Goal: Task Accomplishment & Management: Use online tool/utility

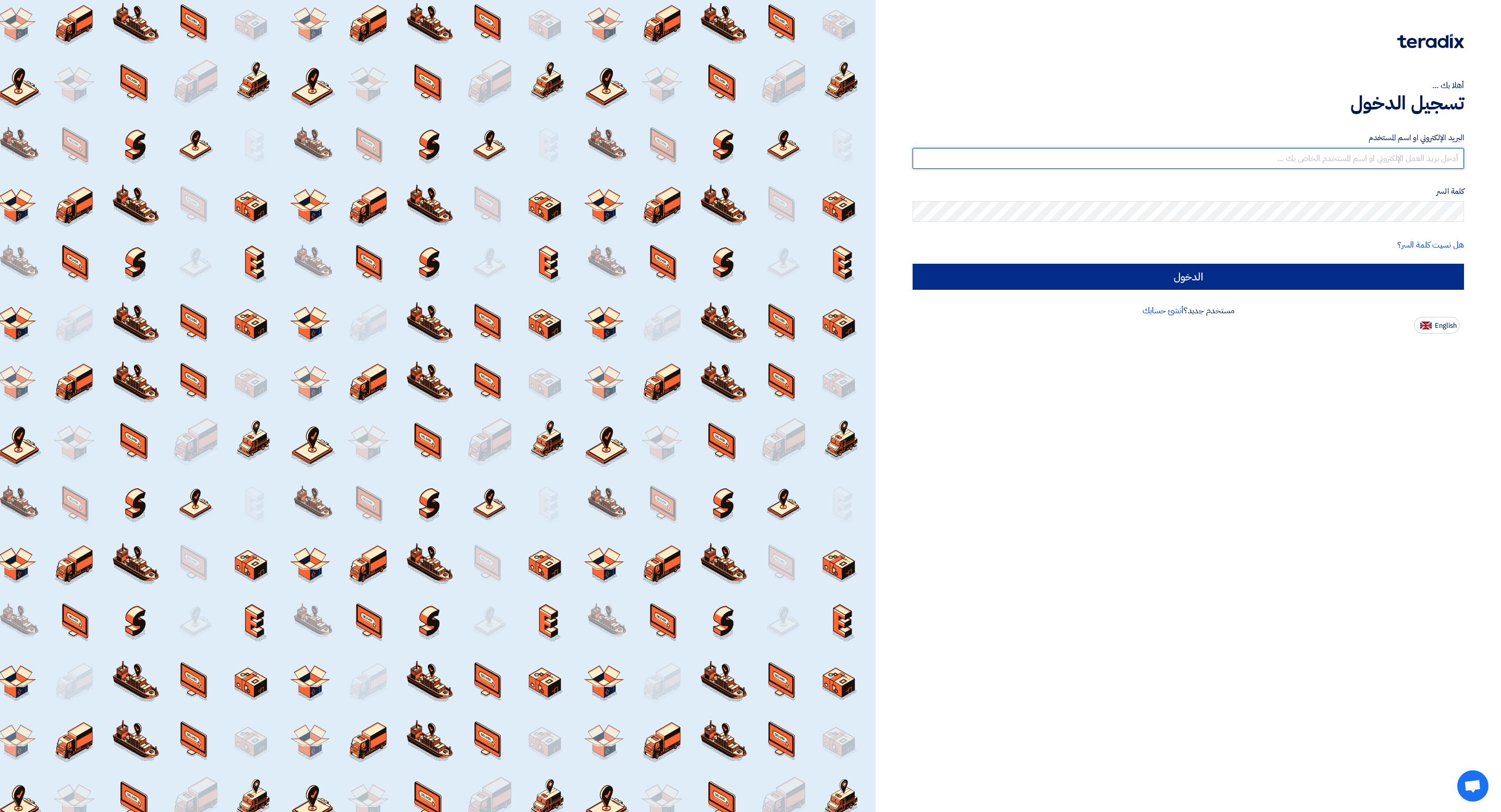
type input "karamkasme@gmail.com"
click at [1149, 267] on input "الدخول" at bounding box center [1188, 277] width 551 height 26
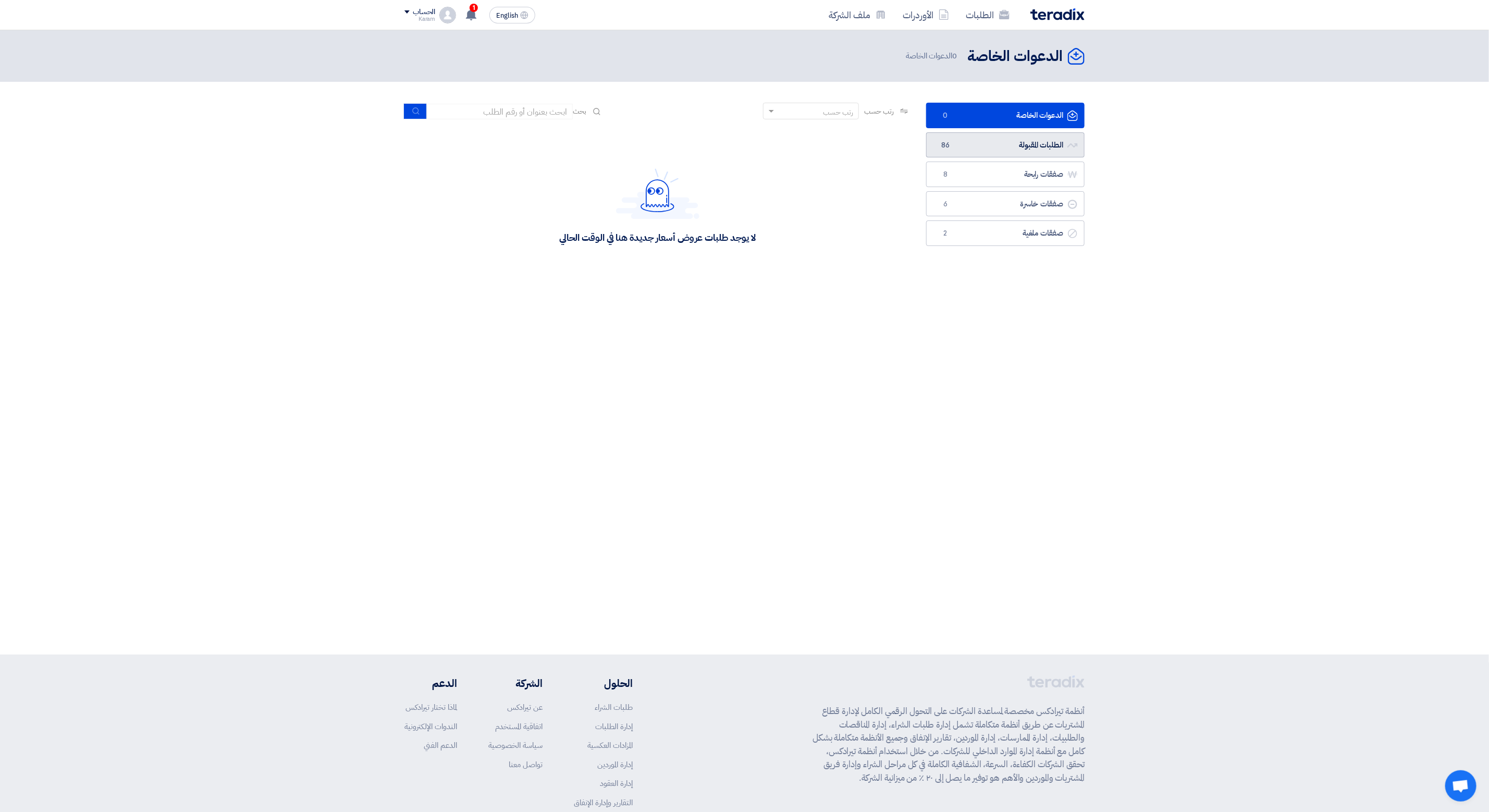
click at [1001, 142] on link "الطلبات المقبولة الطلبات المقبولة 86" at bounding box center [1006, 145] width 158 height 26
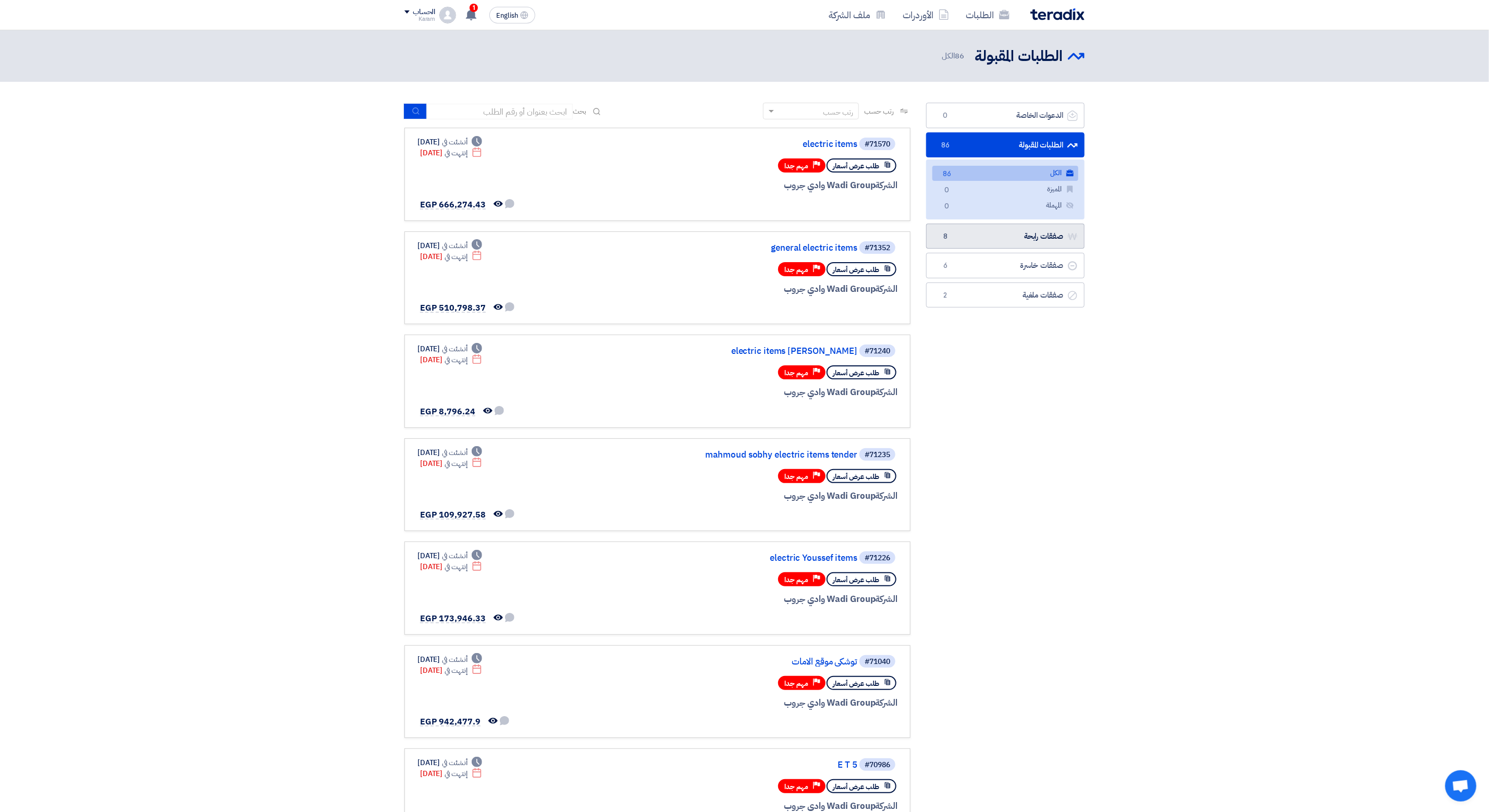
click at [992, 243] on link "صفقات رابحة صفقات رابحة 8" at bounding box center [1006, 236] width 158 height 26
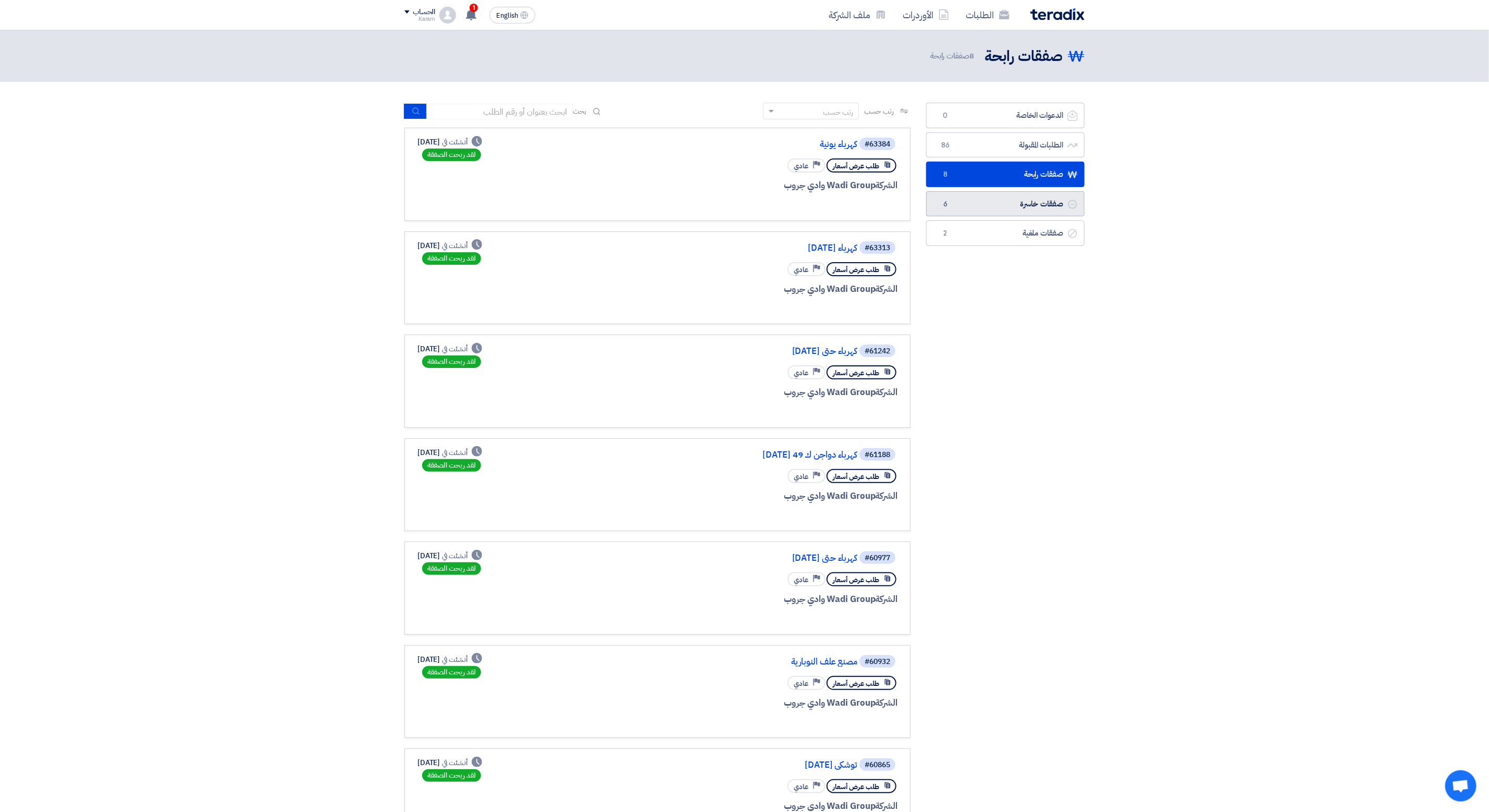
click at [1012, 202] on link "صفقات خاسرة صفقات خاسرة 6" at bounding box center [1006, 204] width 158 height 26
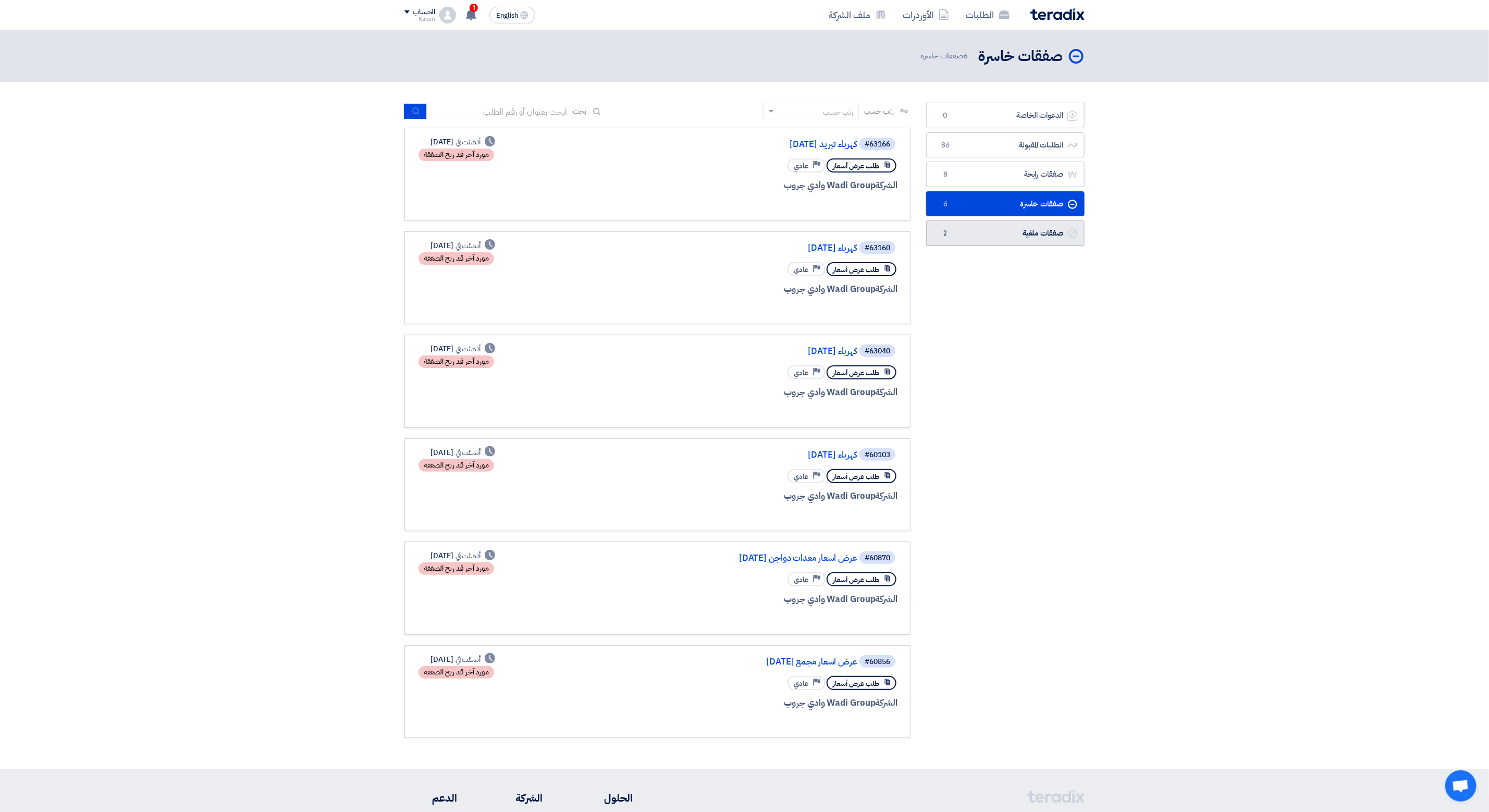
click at [1056, 240] on link "صفقات ملغية صفقات ملغية 2" at bounding box center [1006, 233] width 158 height 26
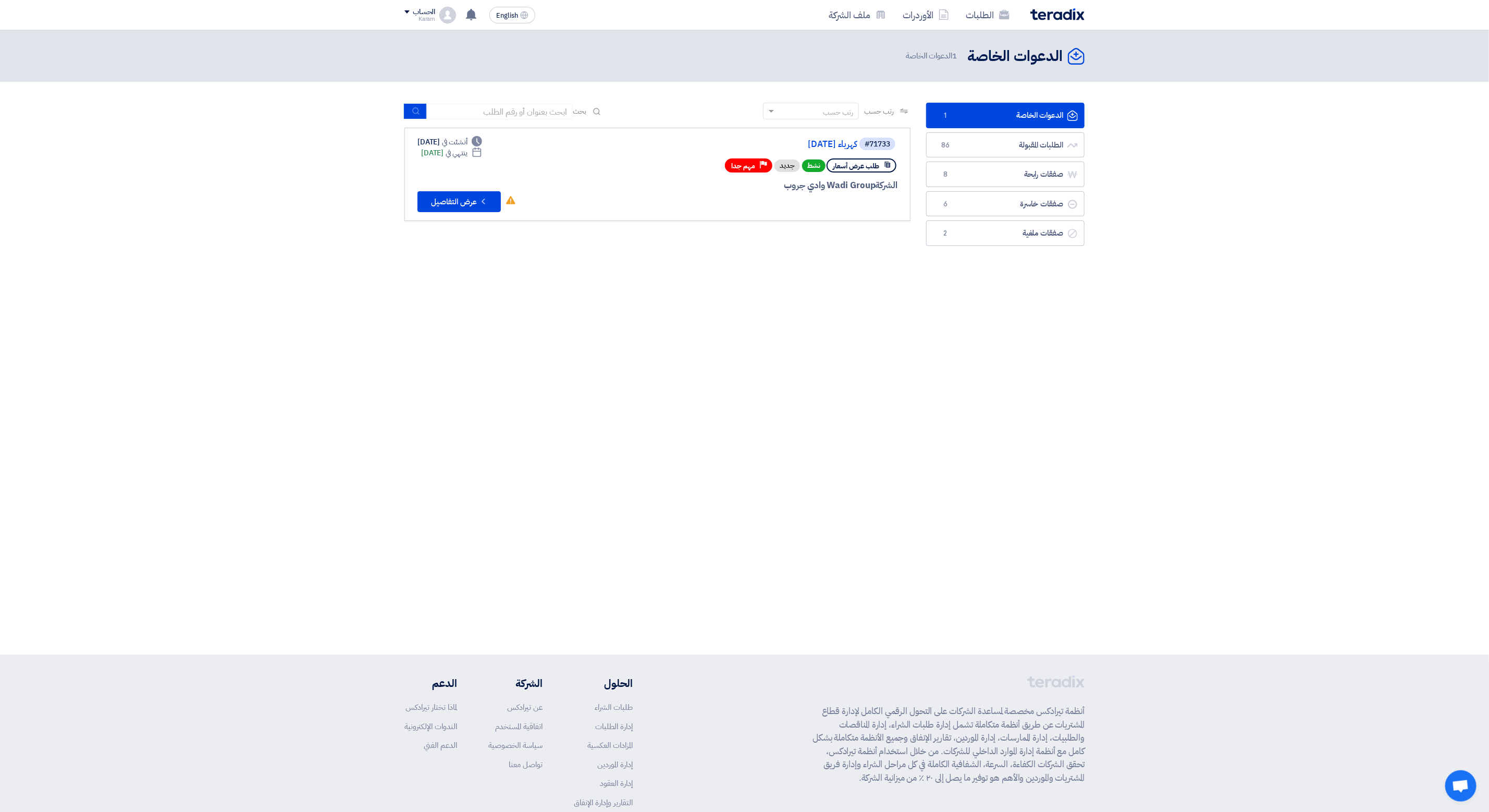
click at [477, 189] on div "Deadline أنشئت في [DATE] Deadline ينتهي في [DATE] لم تقم بأي عمل في هذا الطلب C…" at bounding box center [467, 174] width 99 height 75
click at [472, 197] on button "Check details عرض التفاصيل" at bounding box center [460, 202] width 84 height 21
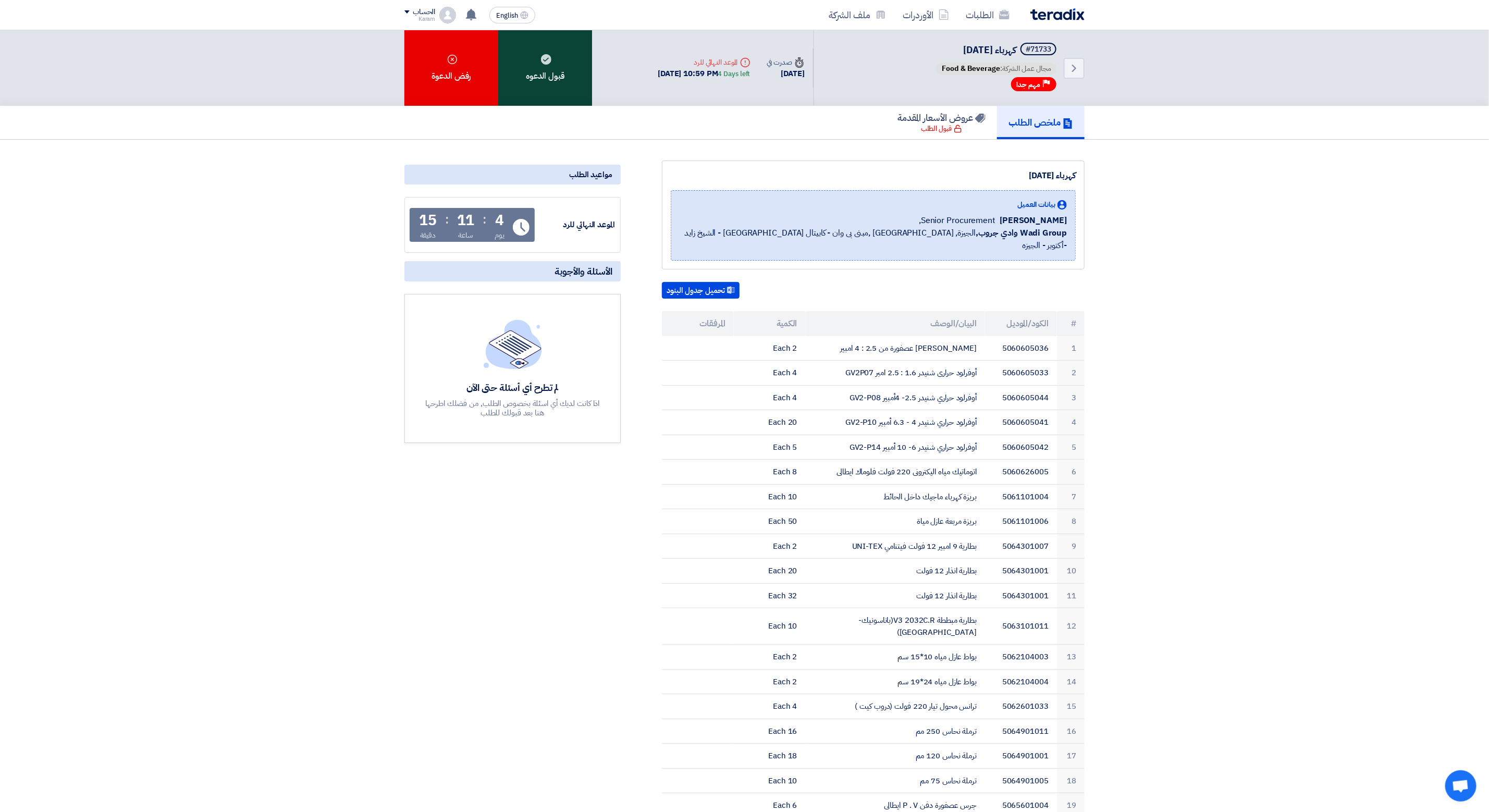
click at [534, 73] on div "قبول الدعوه" at bounding box center [545, 67] width 94 height 75
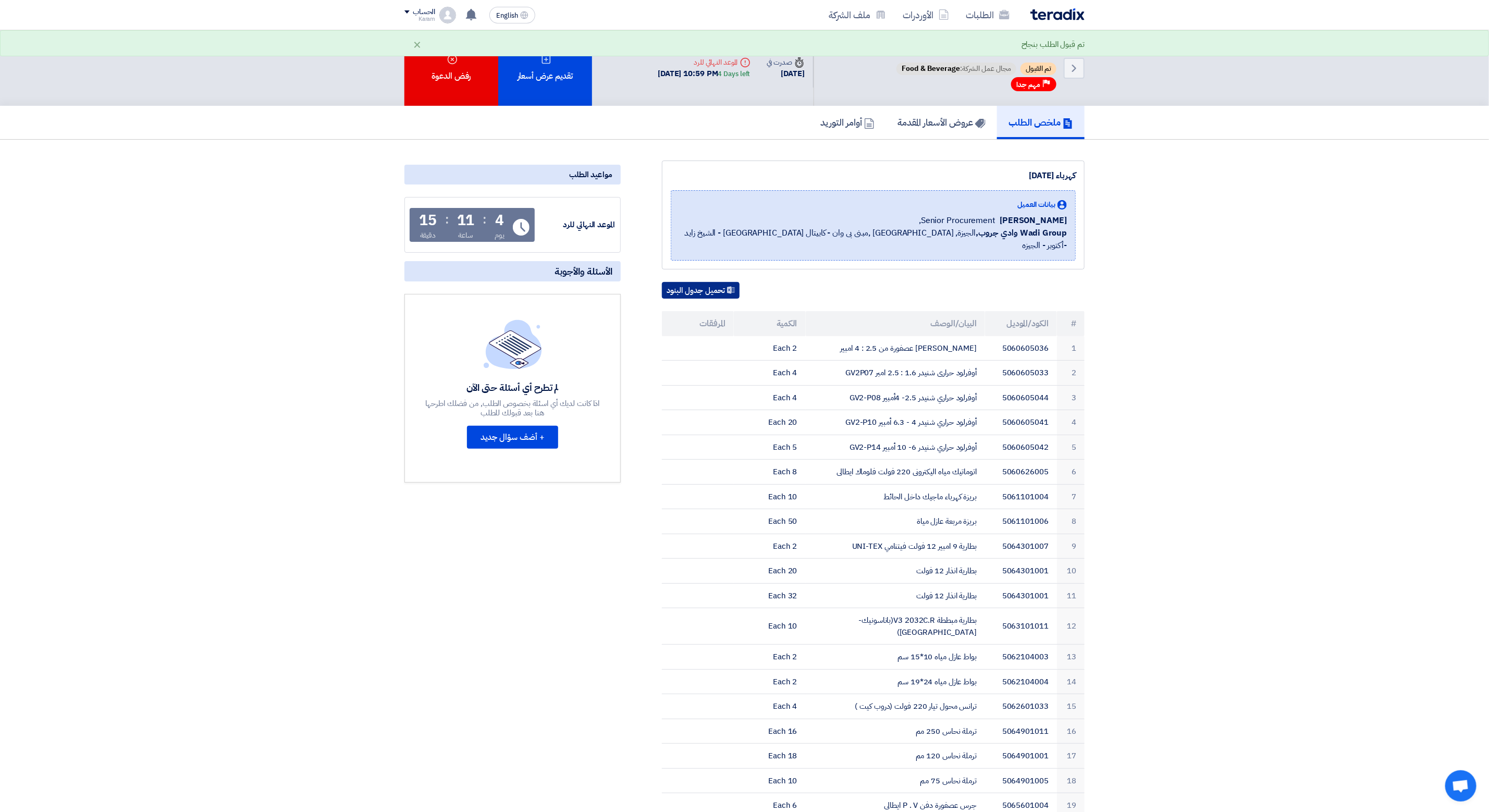
click at [690, 282] on button "تحميل جدول البنود" at bounding box center [701, 290] width 78 height 17
